Goal: Task Accomplishment & Management: Use online tool/utility

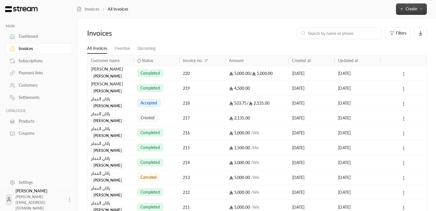
click at [419, 5] on button "Create" at bounding box center [411, 8] width 31 height 11
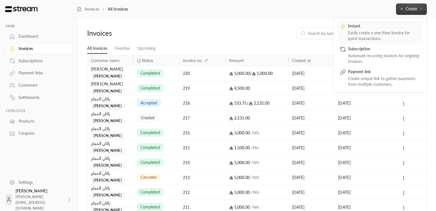
click at [363, 32] on div "Easily create a one-time invoice for quick transactions." at bounding box center [384, 35] width 72 height 11
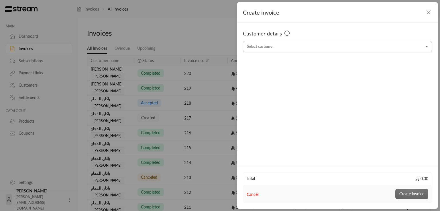
click at [279, 51] on input "Select customer" at bounding box center [337, 47] width 189 height 10
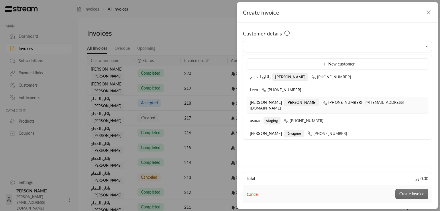
click at [284, 101] on span "[PERSON_NAME]" at bounding box center [302, 102] width 36 height 7
type input "**********"
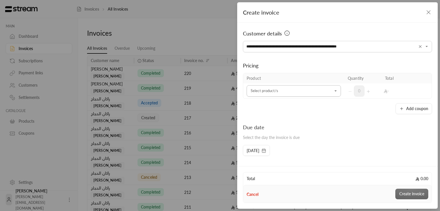
click at [280, 93] on input "Select customer" at bounding box center [294, 91] width 94 height 10
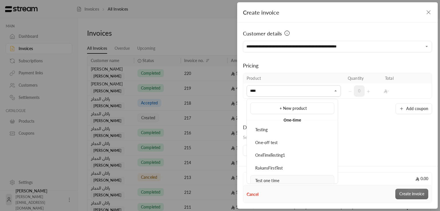
click at [285, 180] on div "Test one time" at bounding box center [293, 181] width 78 height 6
type input "****"
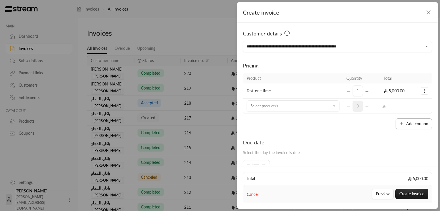
click at [414, 128] on button "Add coupon" at bounding box center [414, 124] width 36 height 11
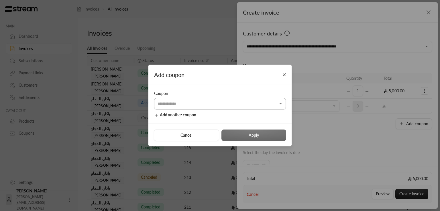
click at [219, 103] on input "Select customer" at bounding box center [220, 104] width 132 height 10
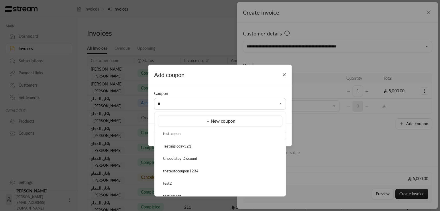
type input "*"
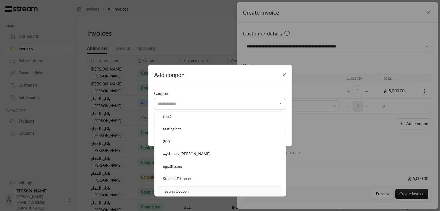
click at [189, 189] on div "Testing Coupon" at bounding box center [220, 192] width 118 height 6
type input "**********"
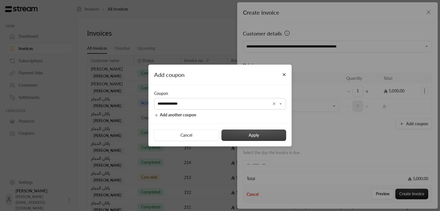
click at [250, 134] on button "Apply" at bounding box center [253, 135] width 65 height 11
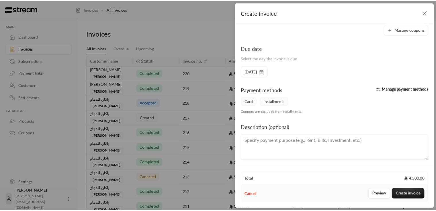
scroll to position [111, 0]
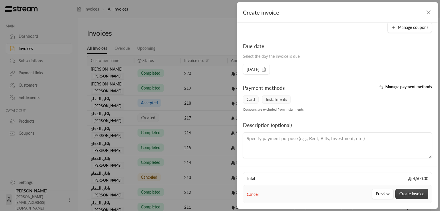
click at [410, 193] on button "Create invoice" at bounding box center [411, 194] width 33 height 11
